Goal: Information Seeking & Learning: Learn about a topic

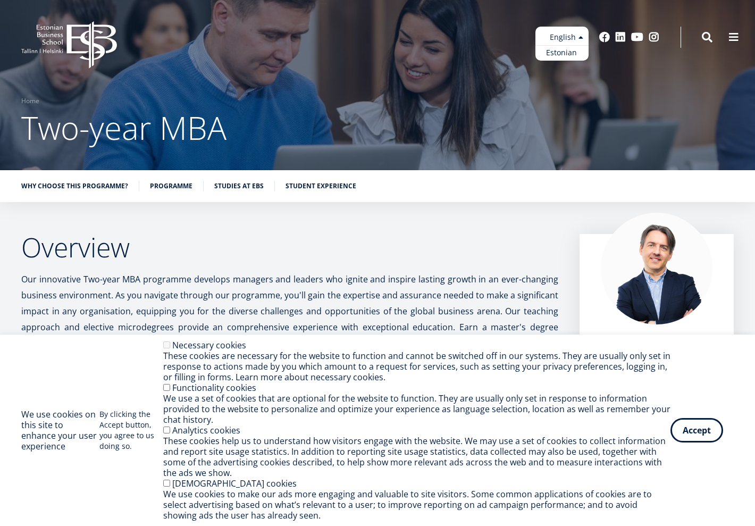
click at [564, 40] on ul "Estonian English" at bounding box center [561, 44] width 53 height 34
click at [559, 53] on link "Estonian" at bounding box center [561, 52] width 53 height 15
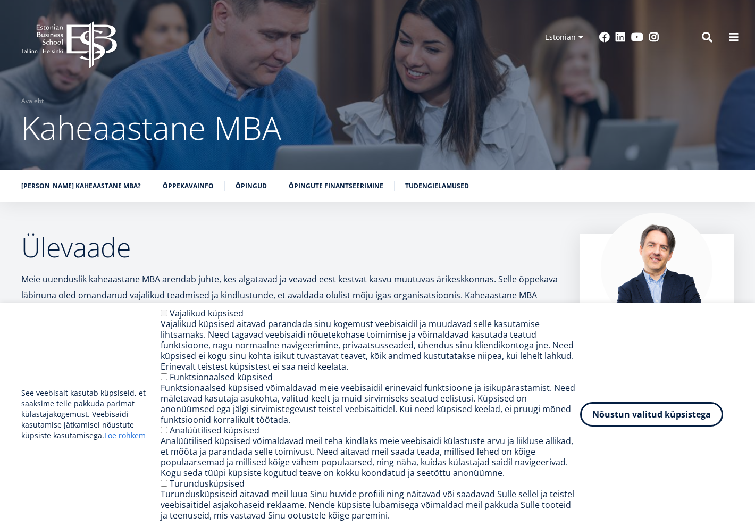
drag, startPoint x: 210, startPoint y: 329, endPoint x: 217, endPoint y: 325, distance: 7.6
click at [210, 329] on div "Vajalikud küpsised aitavad parandada sinu kogemust veebisaidil ja muudavad sell…" at bounding box center [371, 345] width 420 height 53
click at [619, 404] on button "Nõustun valitud küpsistega" at bounding box center [651, 412] width 143 height 24
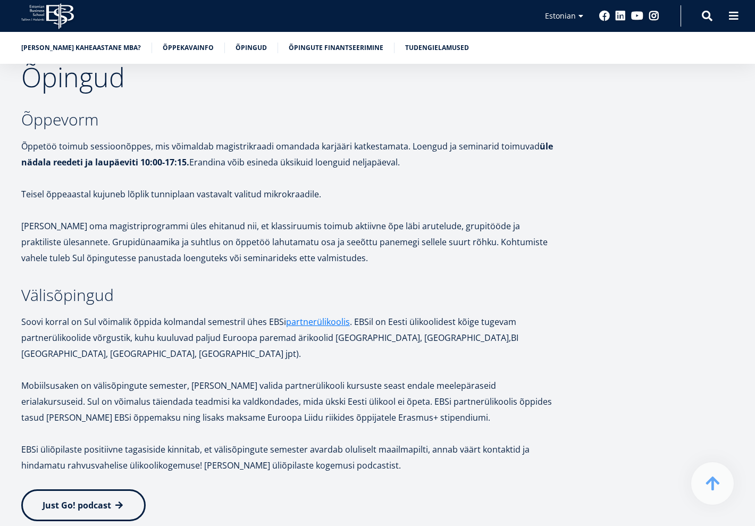
scroll to position [1755, 0]
drag, startPoint x: 227, startPoint y: 328, endPoint x: 520, endPoint y: 341, distance: 293.3
click at [520, 341] on p "Soovi korral on Sul võimalik õppida kolmandal semestril ühes EBSi partnerülikoo…" at bounding box center [289, 337] width 537 height 48
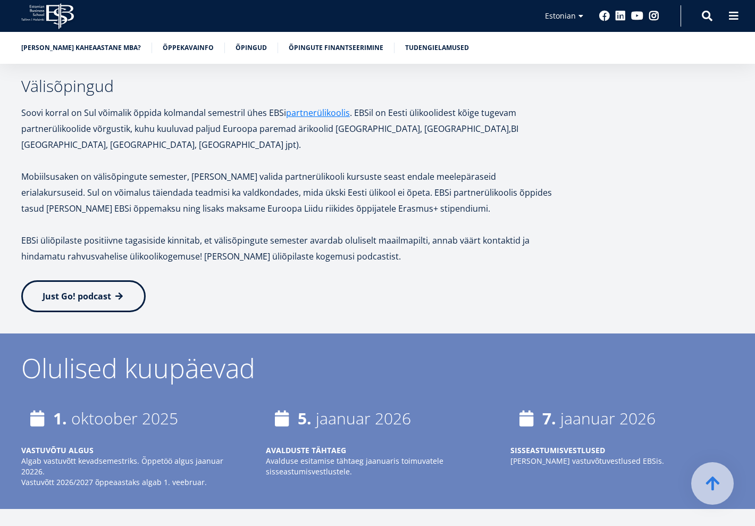
scroll to position [2127, 0]
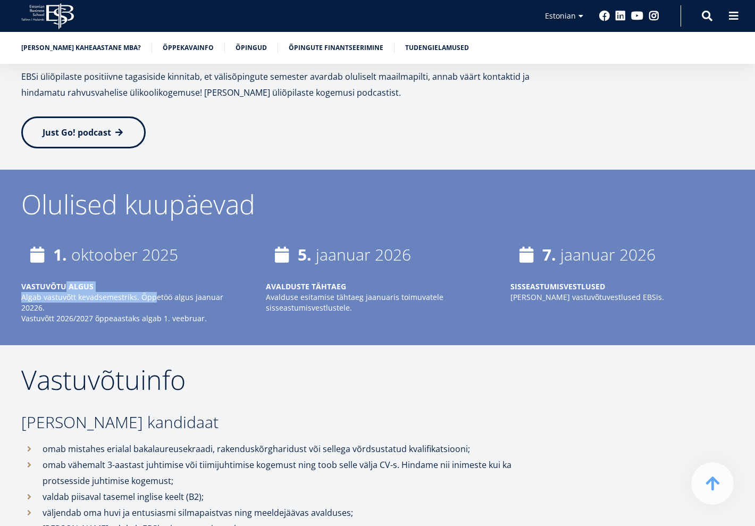
drag, startPoint x: 65, startPoint y: 272, endPoint x: 153, endPoint y: 278, distance: 87.4
click at [153, 281] on div "VASTUVÕTU ALGUS Algab vastuvõtt kevadsemestriks. Õppetöö algus jaanuar 20226. V…" at bounding box center [132, 302] width 223 height 43
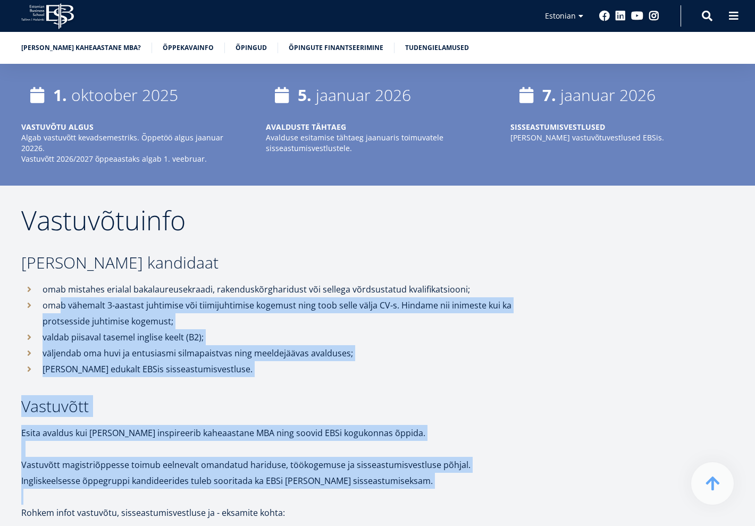
drag, startPoint x: 62, startPoint y: 273, endPoint x: 262, endPoint y: 468, distance: 279.4
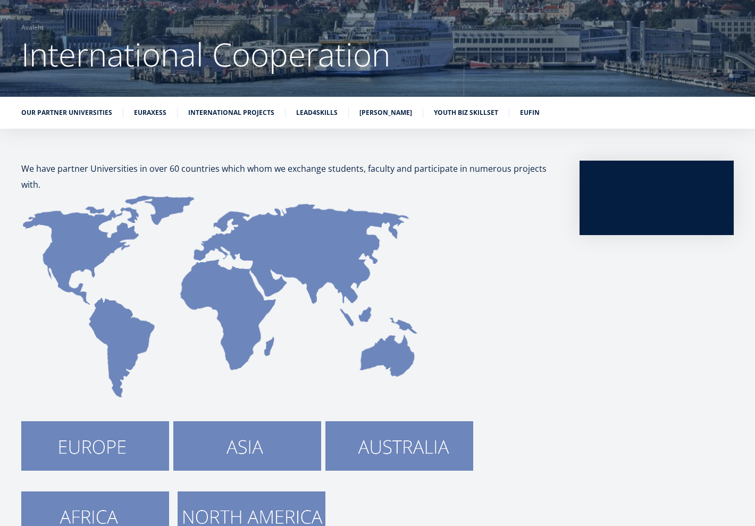
scroll to position [74, 0]
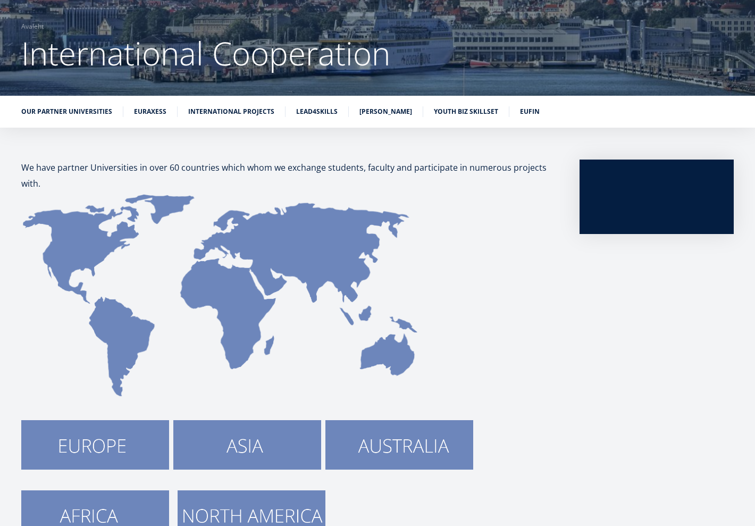
click at [402, 462] on img at bounding box center [399, 444] width 148 height 49
click at [354, 444] on img at bounding box center [399, 444] width 148 height 49
click at [246, 430] on img at bounding box center [247, 444] width 148 height 49
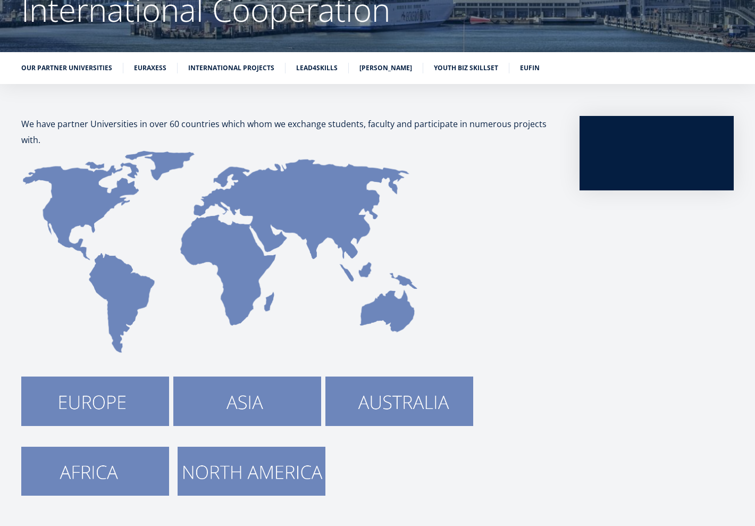
scroll to position [181, 0]
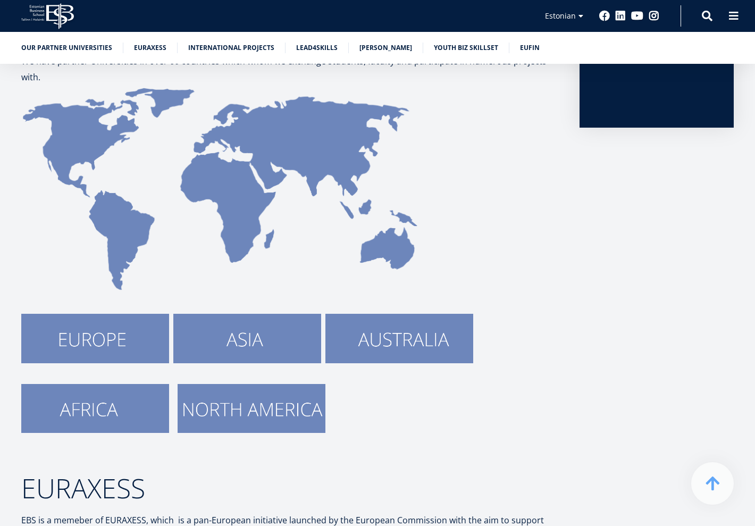
click at [239, 402] on img at bounding box center [252, 408] width 148 height 49
click at [85, 407] on img at bounding box center [95, 408] width 148 height 49
click at [99, 350] on img at bounding box center [95, 338] width 148 height 49
